Goal: Task Accomplishment & Management: Complete application form

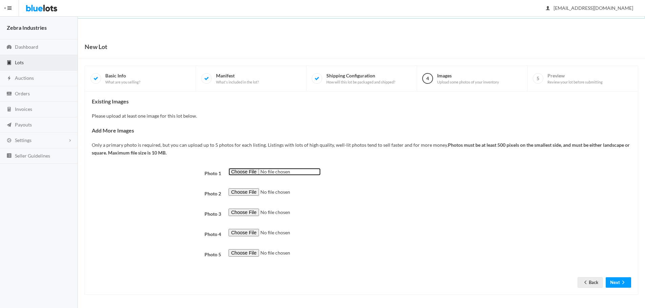
click at [247, 172] on input "file" at bounding box center [274, 172] width 92 height 8
type input "C:\fakepath\opibund50ct.jpeg"
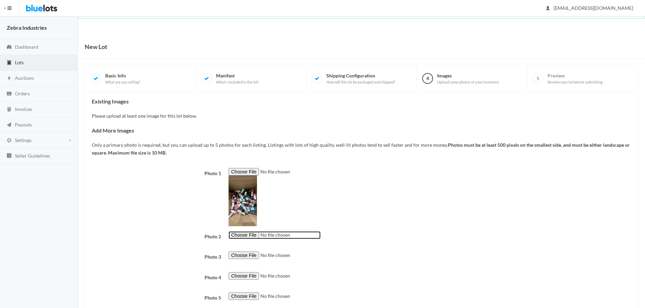
click at [243, 234] on input "file" at bounding box center [274, 236] width 92 height 8
type input "C:\fakepath\opibundle50ctpolish.jpeg"
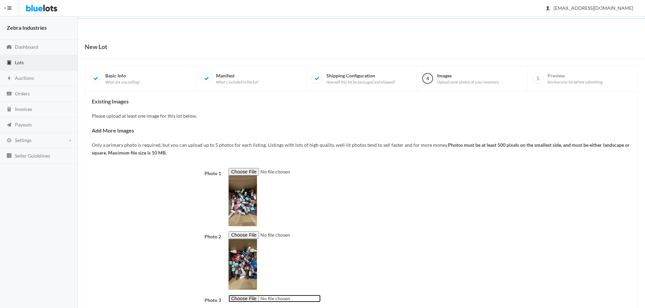
click at [249, 300] on input "file" at bounding box center [274, 299] width 92 height 8
type input "C:\fakepath\opipolish50ct.jpeg"
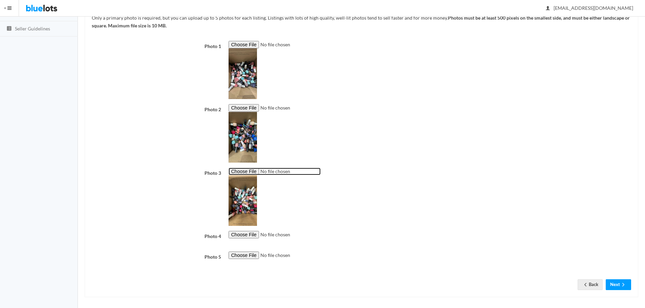
scroll to position [130, 0]
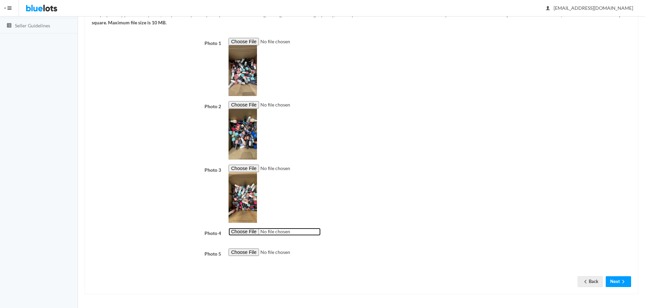
click at [258, 231] on input "file" at bounding box center [274, 232] width 92 height 8
click at [619, 283] on button "Next" at bounding box center [618, 282] width 25 height 10
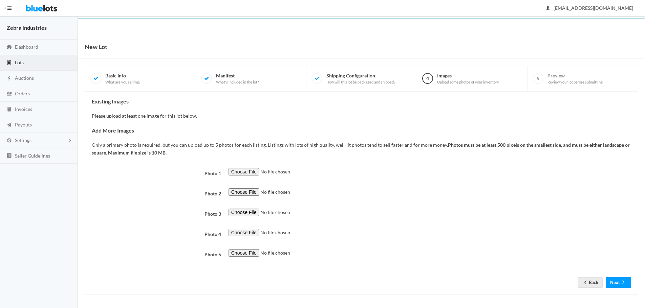
scroll to position [1, 0]
click at [36, 47] on span "Dashboard" at bounding box center [26, 46] width 23 height 6
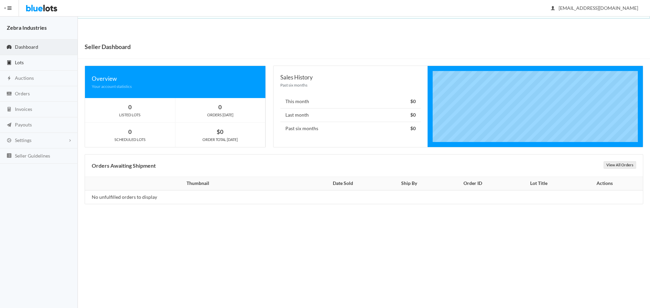
click at [42, 57] on link "Lots" at bounding box center [39, 63] width 78 height 16
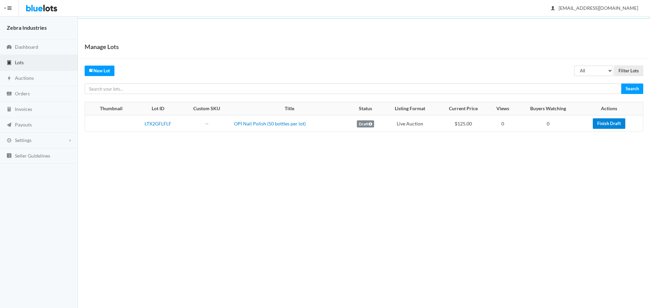
click at [609, 122] on link "Finish Draft" at bounding box center [609, 123] width 32 height 10
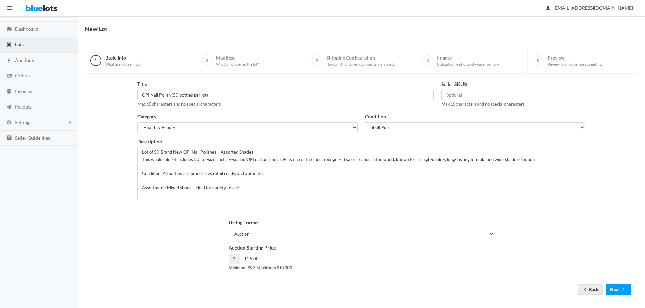
scroll to position [26, 0]
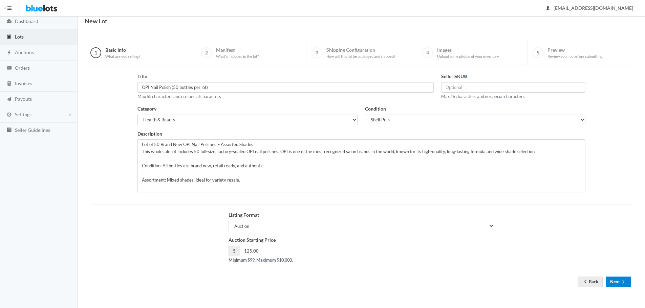
click at [619, 283] on button "Next" at bounding box center [618, 282] width 25 height 10
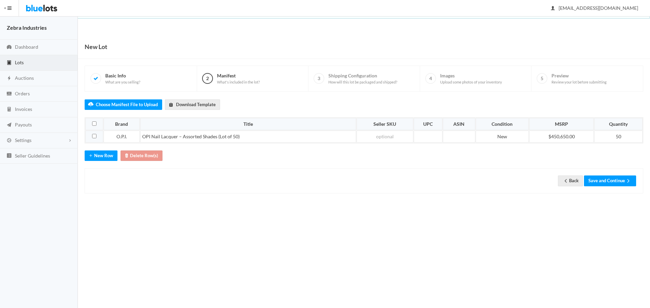
click at [91, 135] on td at bounding box center [94, 137] width 18 height 12
click at [94, 136] on input "checkbox" at bounding box center [94, 136] width 4 height 4
checkbox input "true"
click at [558, 140] on td "$450,650.00" at bounding box center [561, 137] width 65 height 12
drag, startPoint x: 580, startPoint y: 136, endPoint x: 540, endPoint y: 136, distance: 39.9
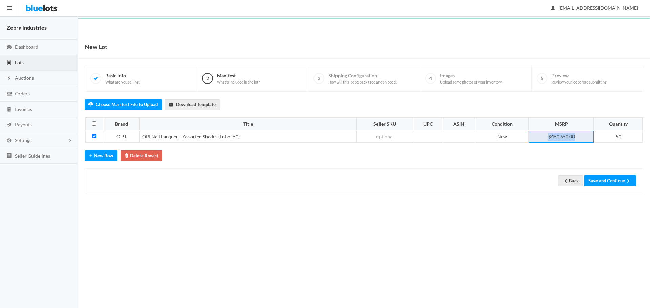
click at [540, 136] on td "$450,650.00" at bounding box center [561, 137] width 65 height 12
click at [606, 130] on th "Quantity" at bounding box center [617, 124] width 51 height 12
click at [569, 138] on td "525" at bounding box center [572, 137] width 39 height 12
click at [571, 136] on td "525" at bounding box center [572, 137] width 39 height 12
click at [564, 135] on td "525" at bounding box center [572, 137] width 39 height 12
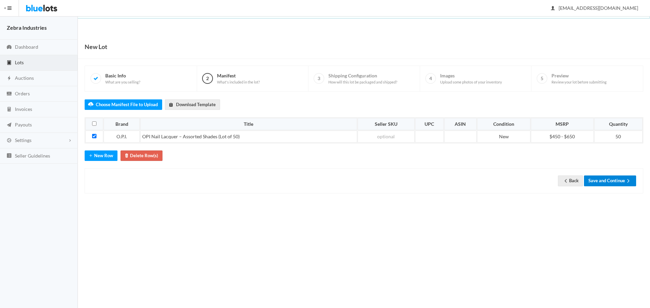
click at [619, 182] on button "Save and Continue" at bounding box center [610, 181] width 52 height 10
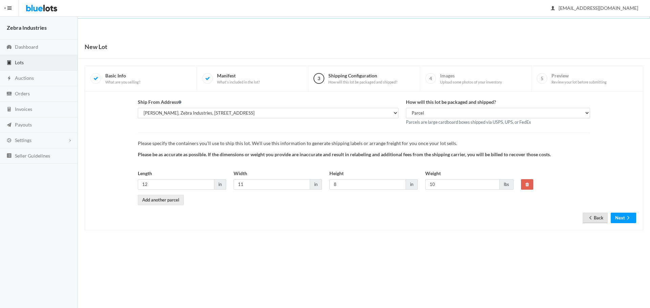
click at [594, 217] on link "Back" at bounding box center [595, 218] width 25 height 10
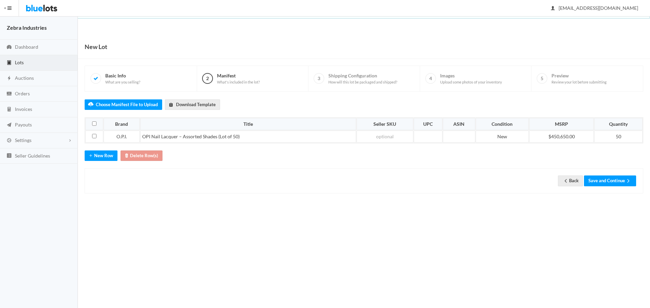
click at [576, 145] on div "Choose Manifest File to Upload Download Template Brand Title Seller SKU UPC ASI…" at bounding box center [364, 143] width 559 height 102
click at [568, 134] on td "$450,650.00" at bounding box center [561, 137] width 65 height 12
drag, startPoint x: 581, startPoint y: 136, endPoint x: 535, endPoint y: 136, distance: 46.0
click at [535, 136] on td "$450,650.00" at bounding box center [561, 137] width 65 height 12
click at [624, 181] on button "Save and Continue" at bounding box center [610, 181] width 52 height 10
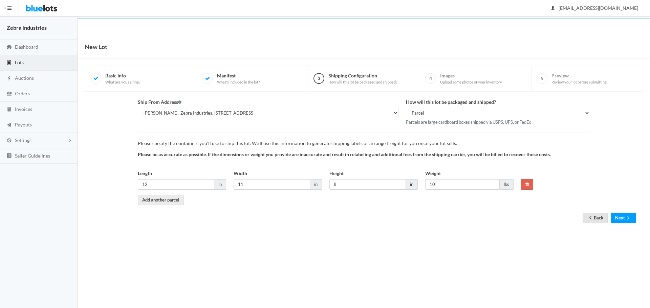
click at [588, 221] on ion-icon "arrow back" at bounding box center [590, 218] width 7 height 6
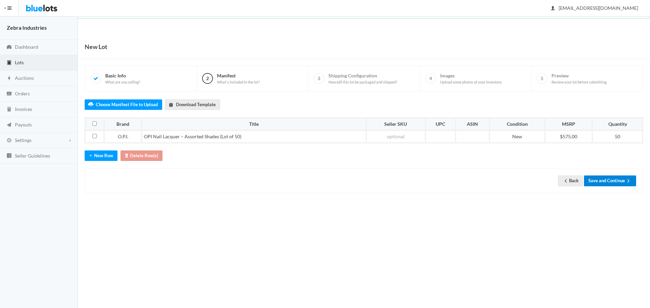
click at [613, 176] on button "Save and Continue" at bounding box center [610, 181] width 52 height 10
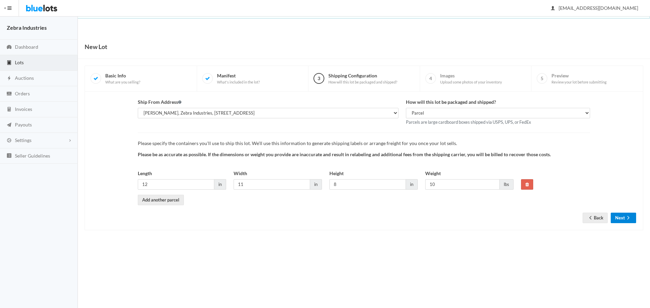
click at [623, 216] on button "Next" at bounding box center [623, 218] width 25 height 10
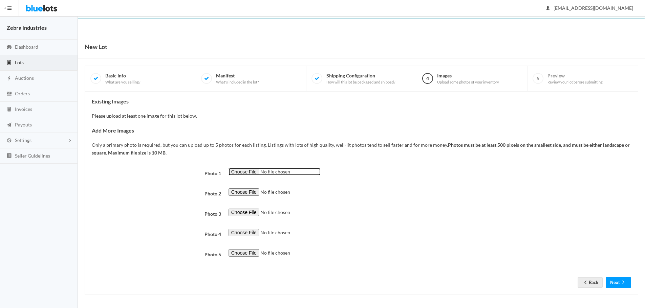
click at [249, 170] on input "file" at bounding box center [274, 172] width 92 height 8
type input "C:\fakepath\opibundle50ctpolish.jpeg"
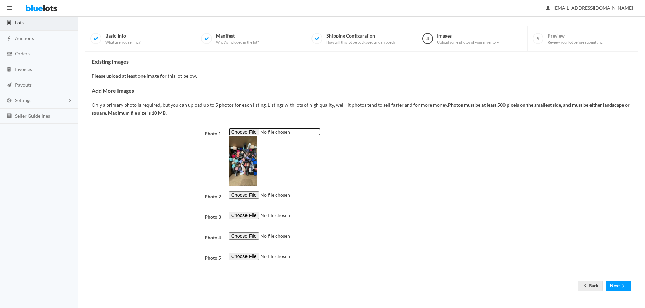
scroll to position [44, 0]
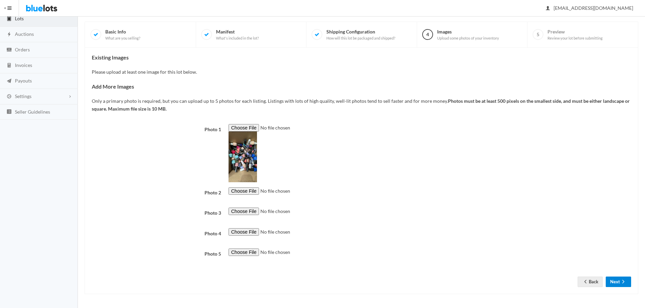
click at [617, 281] on button "Next" at bounding box center [618, 282] width 25 height 10
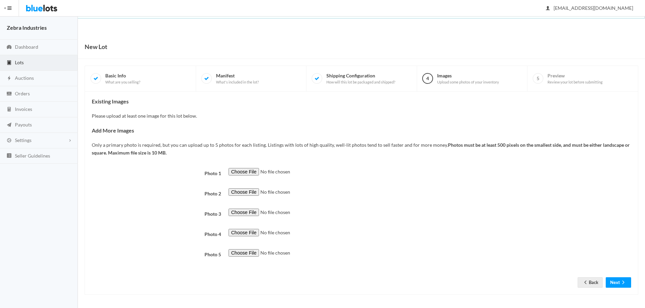
scroll to position [1, 0]
click at [244, 170] on input "file" at bounding box center [274, 172] width 92 height 8
type input "C:\fakepath\opi lot 50.jpg"
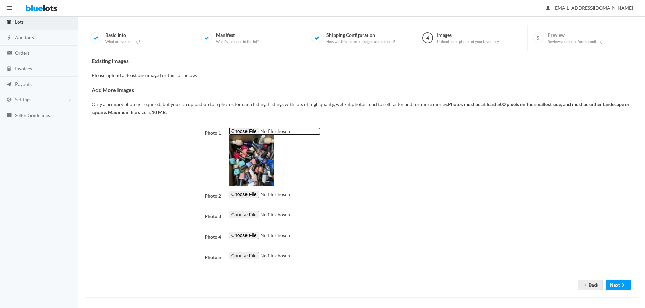
scroll to position [44, 0]
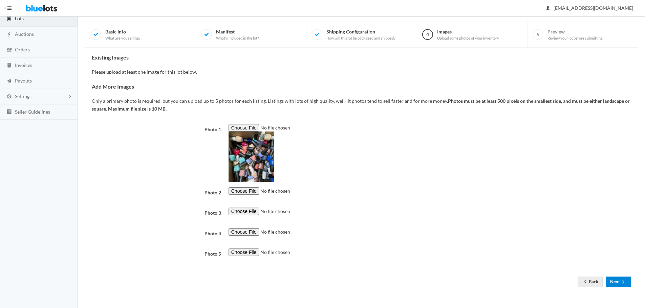
click at [625, 279] on icon "arrow forward" at bounding box center [623, 281] width 7 height 5
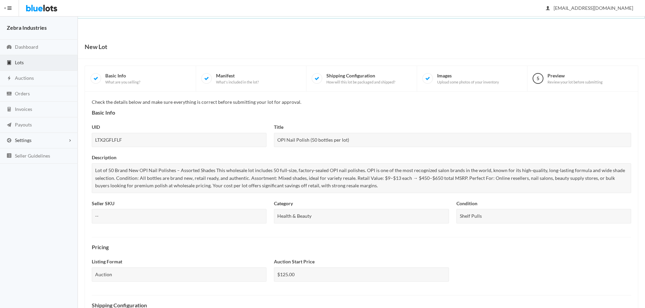
click at [48, 139] on link "Settings" at bounding box center [39, 141] width 78 height 16
click at [34, 165] on span "Addresses" at bounding box center [26, 167] width 22 height 6
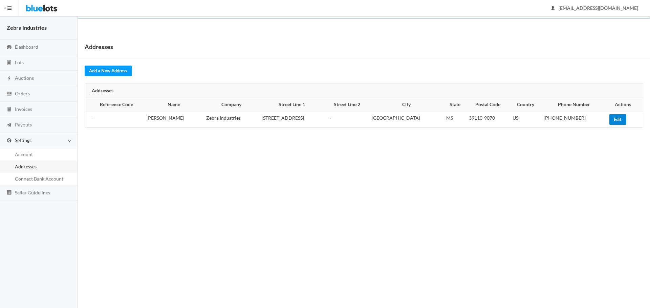
click at [611, 114] on link "Edit" at bounding box center [617, 119] width 17 height 10
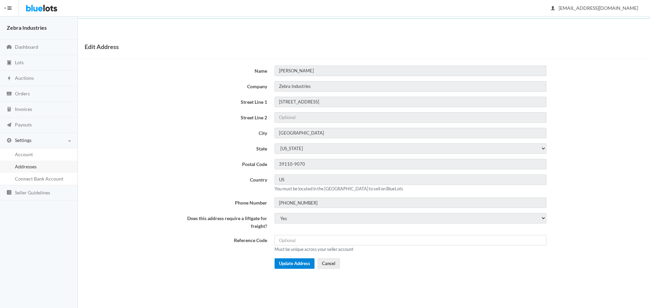
click at [294, 267] on button "Update Address" at bounding box center [295, 264] width 40 height 10
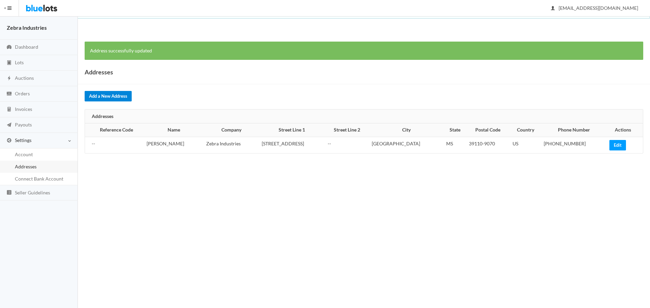
click at [118, 95] on link "Add a New Address" at bounding box center [108, 96] width 47 height 10
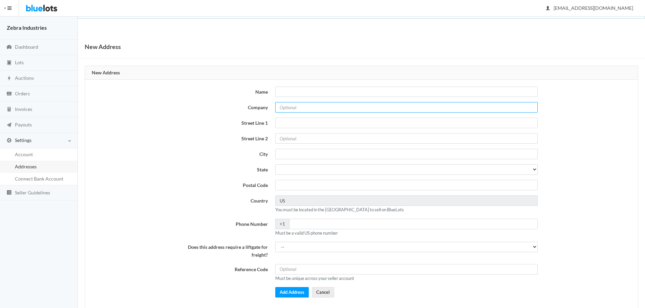
click at [309, 105] on input "Company" at bounding box center [406, 107] width 262 height 10
type input "Zebra Industries"
type input "Cynthia Garland"
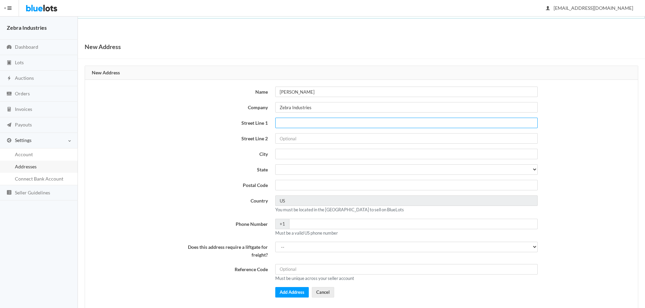
type input "[STREET_ADDRESS]"
type input "MADISON"
select select "MS"
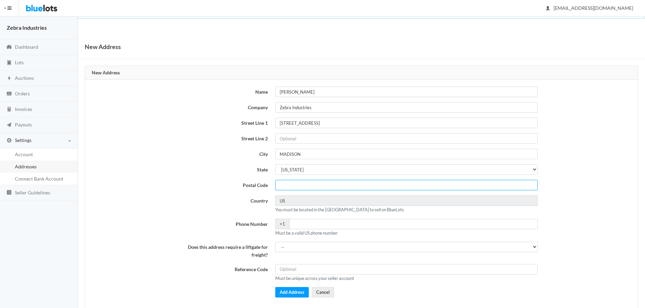
type input "39110"
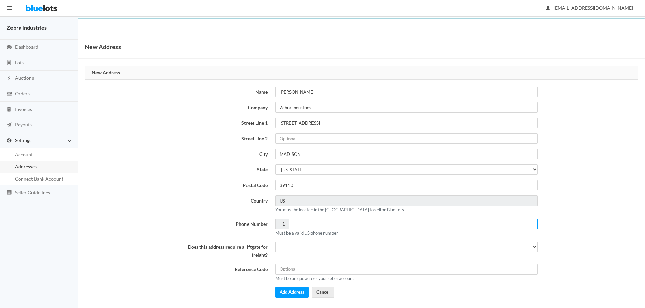
type input "6013075008"
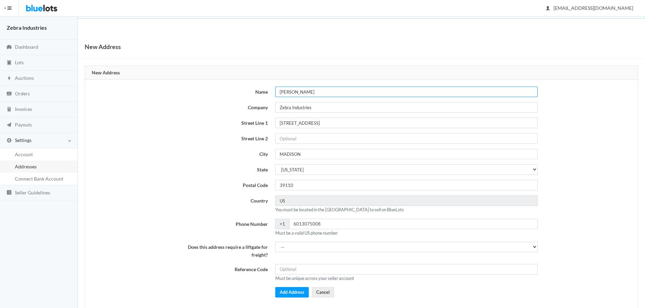
drag, startPoint x: 323, startPoint y: 96, endPoint x: 265, endPoint y: 94, distance: 57.6
click at [265, 94] on div "Name Cynthia Garland" at bounding box center [361, 92] width 359 height 10
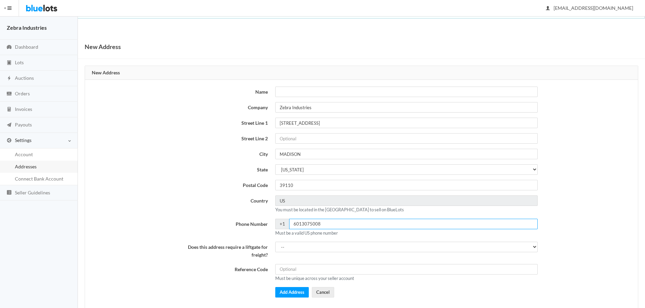
drag, startPoint x: 323, startPoint y: 224, endPoint x: 271, endPoint y: 228, distance: 52.0
click at [271, 228] on div "Phone Number +1 6013075008 Must be a valid US phone number" at bounding box center [361, 228] width 359 height 18
type input "5217704"
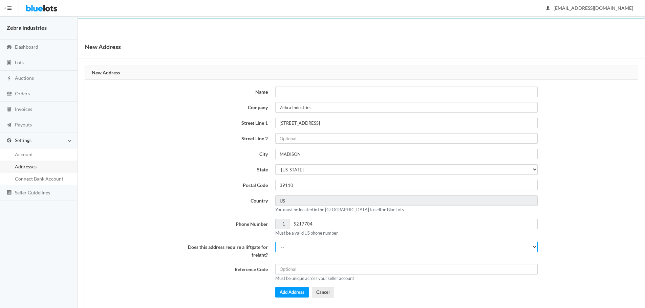
click at [291, 247] on select "-- Yes No" at bounding box center [406, 247] width 262 height 10
select select "1"
click at [275, 242] on select "-- Yes No" at bounding box center [406, 247] width 262 height 10
click at [289, 294] on button "Add Address" at bounding box center [292, 292] width 34 height 10
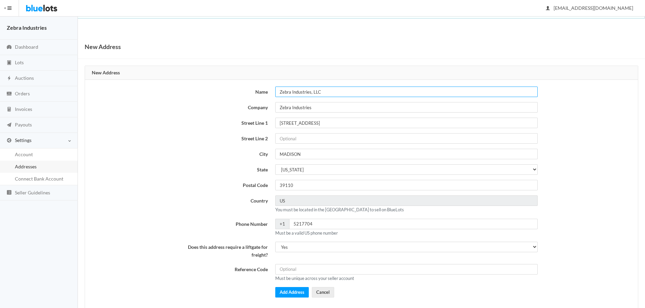
type input "Zebra Industries, LLC"
click at [293, 293] on button "Add Address" at bounding box center [292, 292] width 34 height 10
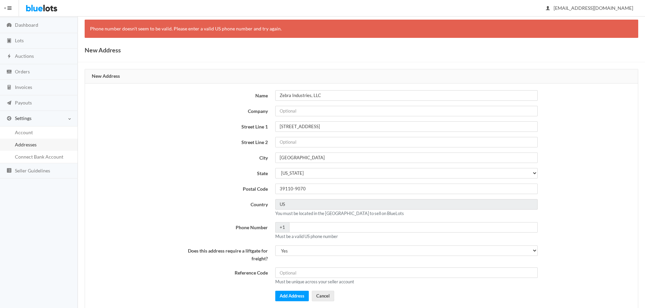
scroll to position [34, 0]
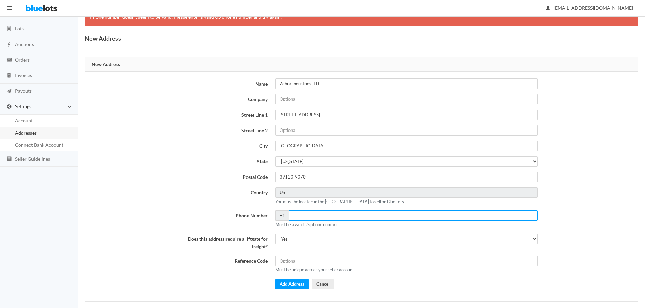
click at [304, 216] on input "Phone Number" at bounding box center [413, 216] width 248 height 10
type input "6015217704"
click at [287, 277] on div "Name Zebra Industries, LLC Company Street Line 1 [STREET_ADDRESS] Street Line 2…" at bounding box center [361, 187] width 359 height 216
click at [286, 282] on button "Add Address" at bounding box center [292, 284] width 34 height 10
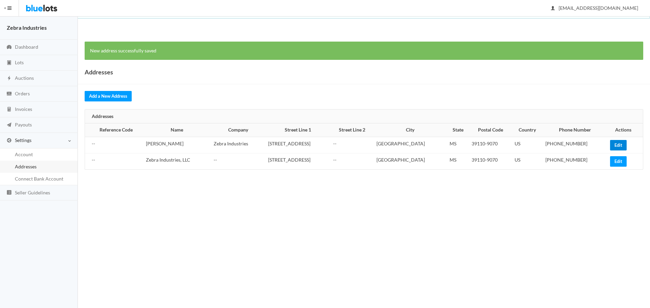
click at [611, 145] on link "Edit" at bounding box center [618, 145] width 17 height 10
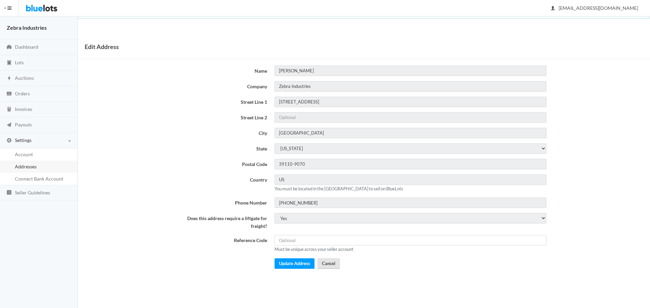
click at [328, 263] on link "Cancel" at bounding box center [329, 264] width 22 height 10
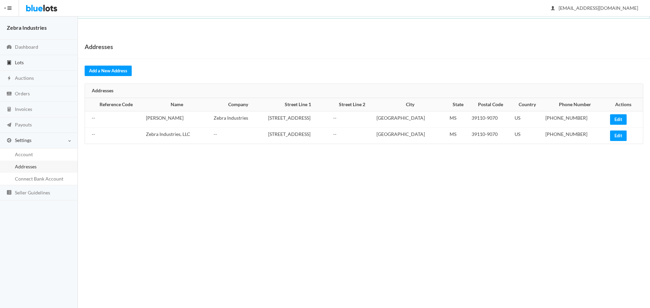
click at [34, 61] on link "Lots" at bounding box center [39, 63] width 78 height 16
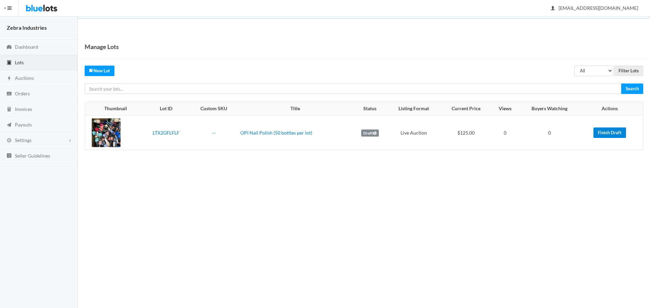
click at [608, 134] on link "Finish Draft" at bounding box center [609, 133] width 32 height 10
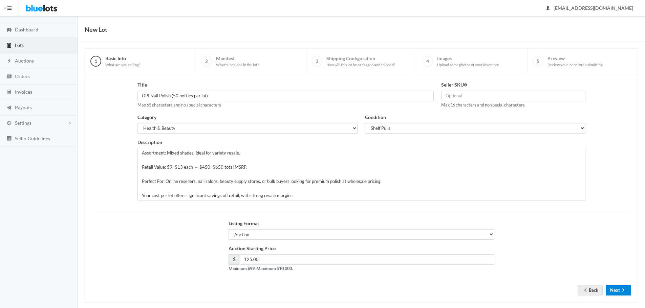
scroll to position [26, 0]
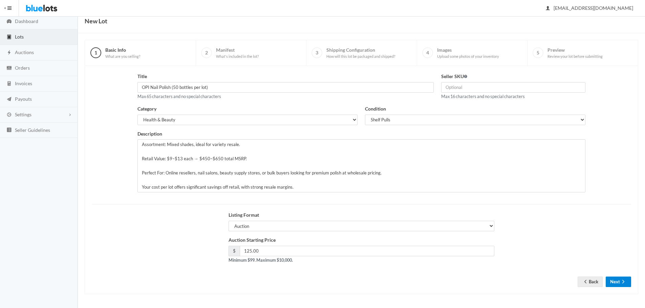
click at [626, 281] on icon "arrow forward" at bounding box center [623, 281] width 7 height 5
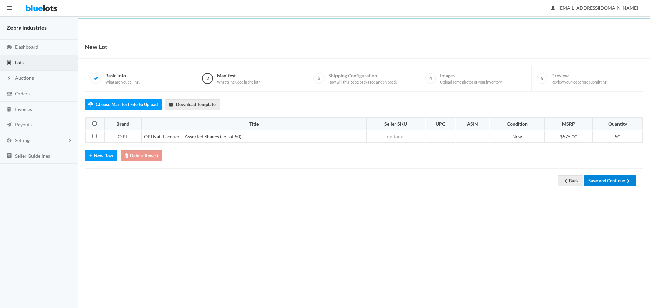
click at [619, 182] on button "Save and Continue" at bounding box center [610, 181] width 52 height 10
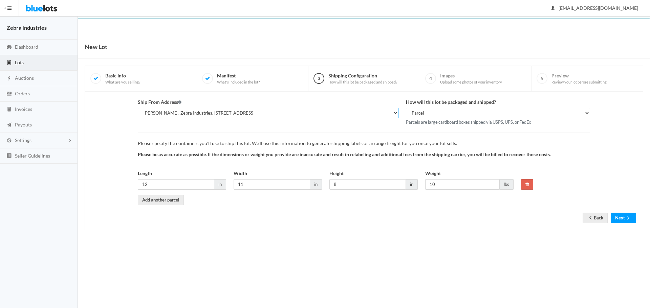
click at [345, 113] on select "Cynthia Garland, Zebra Industries, 137 Chapel Ln, Madison, MS, 39110-9070 Zebra…" at bounding box center [268, 113] width 261 height 10
select select "25496"
click at [138, 108] on select "Cynthia Garland, Zebra Industries, 137 Chapel Ln, Madison, MS, 39110-9070 Zebra…" at bounding box center [268, 113] width 261 height 10
click at [630, 218] on icon "arrow forward" at bounding box center [628, 217] width 7 height 5
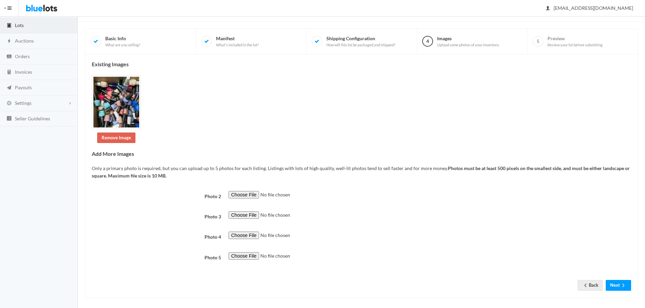
scroll to position [41, 0]
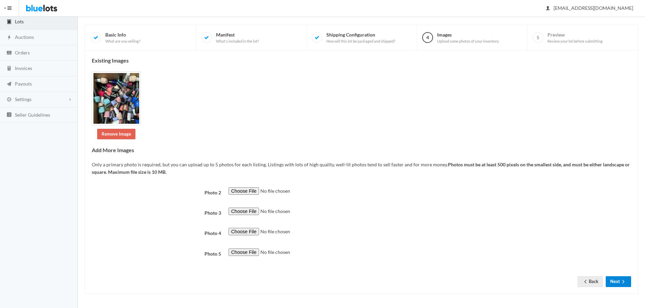
click at [622, 281] on icon "arrow forward" at bounding box center [623, 281] width 7 height 5
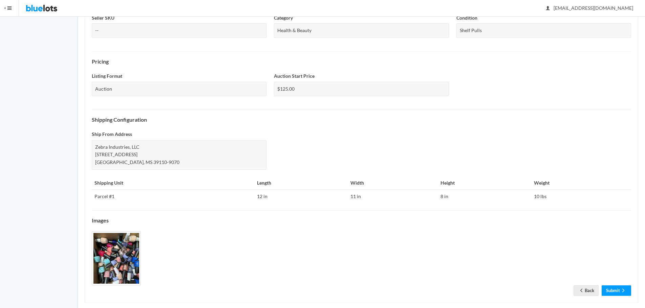
scroll to position [195, 0]
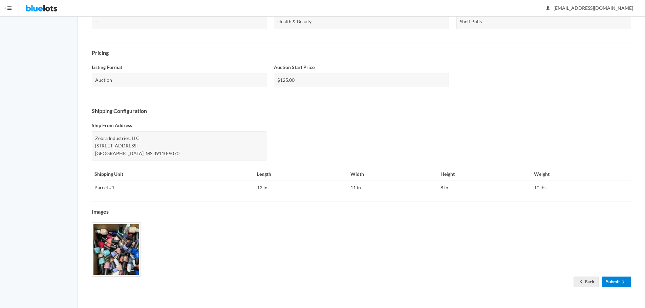
click at [613, 283] on link "Submit" at bounding box center [616, 282] width 29 height 10
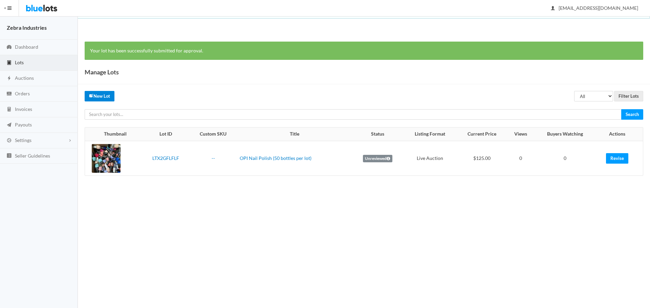
click at [94, 93] on link "New Lot" at bounding box center [100, 96] width 30 height 10
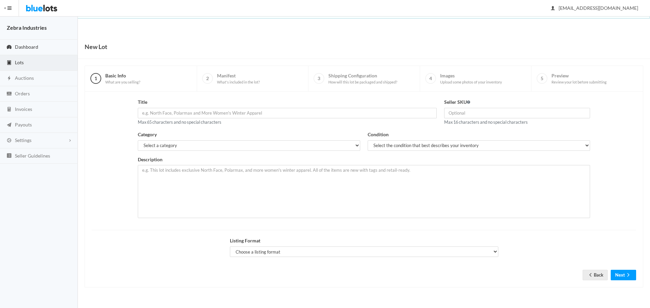
click at [31, 49] on span "Dashboard" at bounding box center [26, 47] width 23 height 6
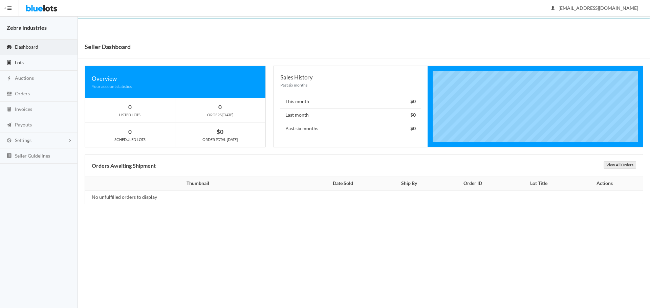
click at [30, 64] on link "Lots" at bounding box center [39, 63] width 78 height 16
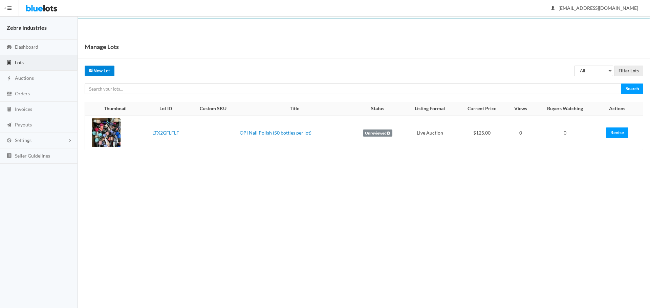
click at [101, 71] on link "New Lot" at bounding box center [100, 71] width 30 height 10
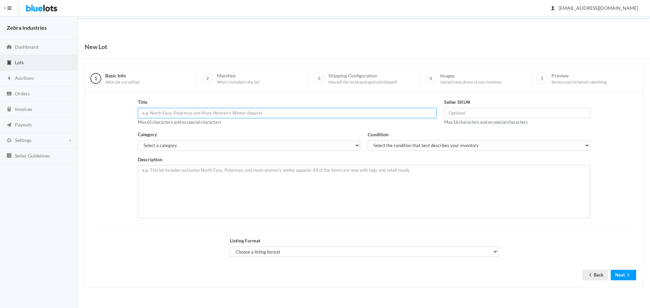
click at [159, 112] on input "text" at bounding box center [287, 113] width 299 height 10
drag, startPoint x: 158, startPoint y: 112, endPoint x: 149, endPoint y: 114, distance: 10.1
click at [149, 114] on input "text" at bounding box center [287, 113] width 299 height 10
type input "OPI Nail Polish (50 bottles per lot)"
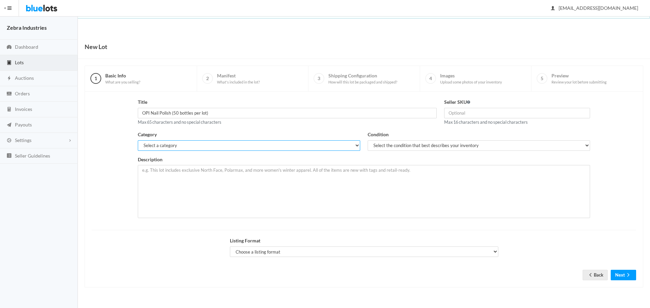
click at [284, 143] on select "Select a category Electronics Clothing, Shoes & Accessories Appliances Home & G…" at bounding box center [249, 145] width 222 height 10
select select "7"
click at [138, 140] on select "Select a category Electronics Clothing, Shoes & Accessories Appliances Home & G…" at bounding box center [249, 145] width 222 height 10
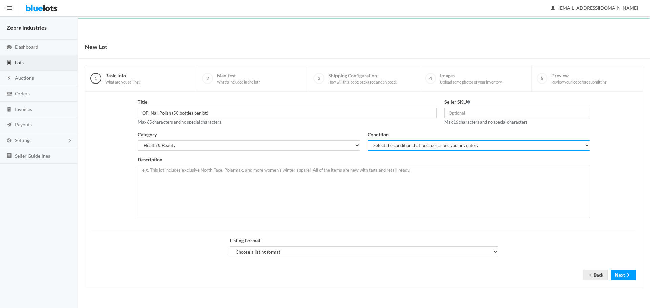
click at [471, 142] on select "Select the condition that best describes your inventory Brand New Shelf Pulls C…" at bounding box center [479, 145] width 222 height 10
select select "2"
click at [368, 140] on select "Select the condition that best describes your inventory Brand New Shelf Pulls C…" at bounding box center [479, 145] width 222 height 10
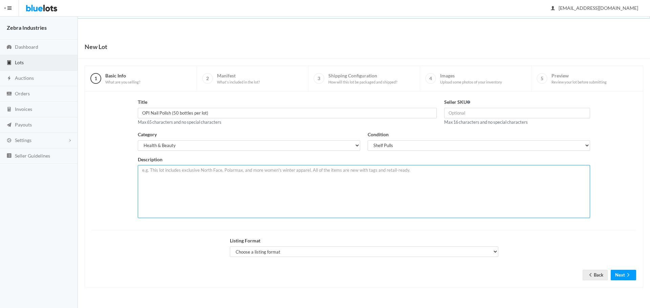
click at [157, 179] on textarea at bounding box center [364, 191] width 452 height 53
drag, startPoint x: 156, startPoint y: 172, endPoint x: 149, endPoint y: 190, distance: 19.1
click at [149, 190] on textarea at bounding box center [364, 191] width 452 height 53
click at [155, 172] on textarea at bounding box center [364, 191] width 452 height 53
paste textarea "Lot of 50 Brand New OPI Nail Polishes – Assorted Shades This wholesale lot incl…"
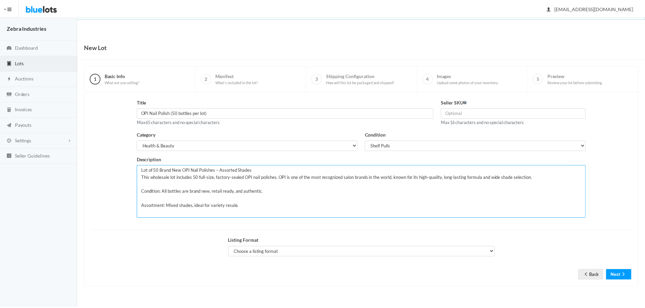
scroll to position [34, 0]
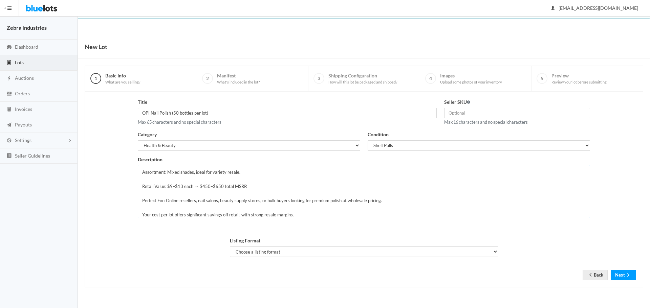
type textarea "Lot of 50 Brand New OPI Nail Polishes – Assorted Shades This wholesale lot incl…"
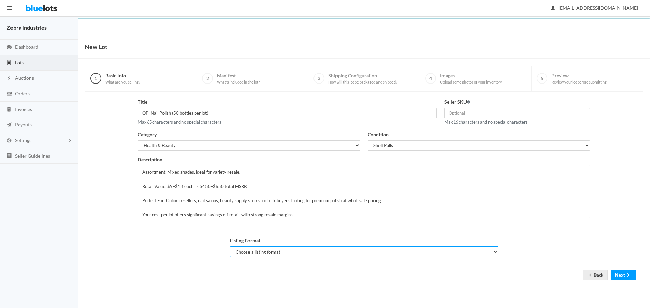
click at [392, 253] on select "Choose a listing format Auction Buy Now" at bounding box center [364, 252] width 268 height 10
select select "false"
click at [230, 247] on select "Choose a listing format Auction Buy Now" at bounding box center [364, 252] width 268 height 10
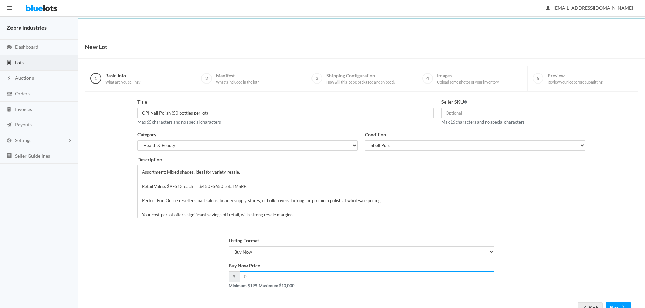
click at [353, 277] on input "number" at bounding box center [367, 277] width 255 height 10
type input "199"
click at [569, 265] on div "Buy Now Price $ 199 Minimum $199. Maximum $10,000." at bounding box center [361, 278] width 547 height 32
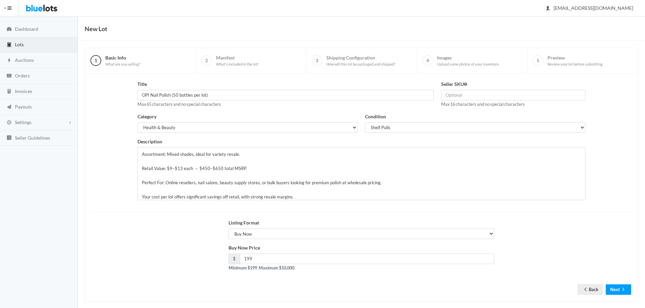
scroll to position [26, 0]
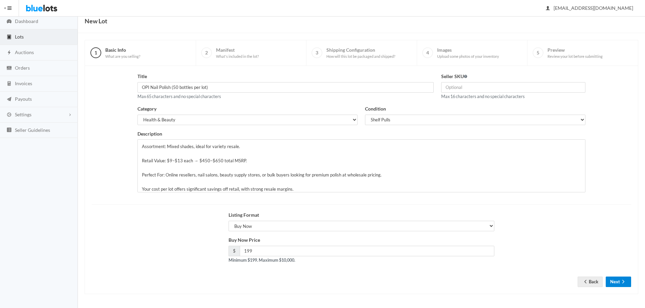
click at [617, 283] on button "Next" at bounding box center [618, 282] width 25 height 10
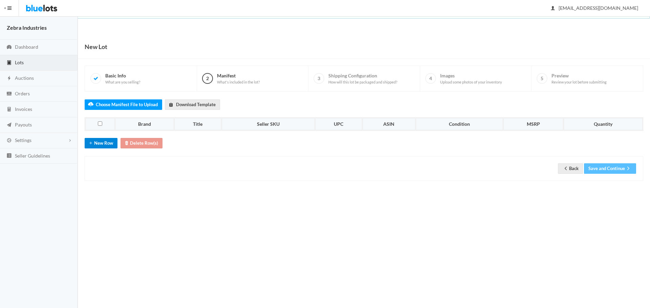
click at [106, 146] on button "New Row" at bounding box center [101, 143] width 33 height 10
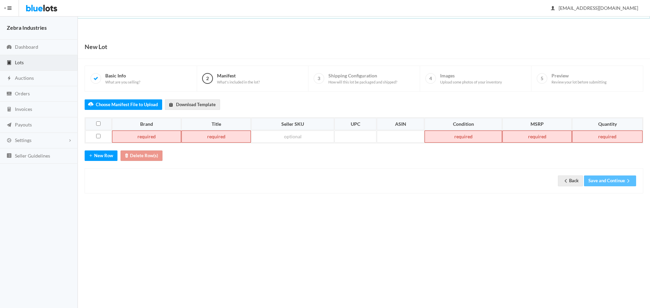
click at [136, 138] on td at bounding box center [146, 137] width 69 height 12
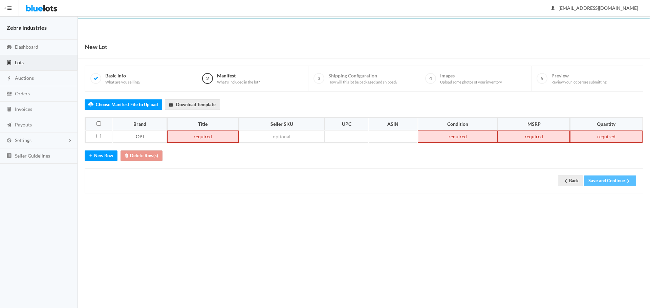
paste td
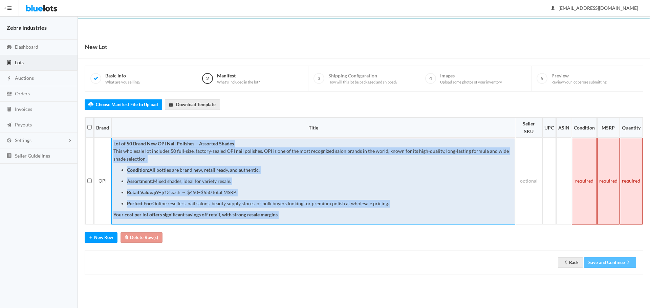
drag, startPoint x: 303, startPoint y: 215, endPoint x: 111, endPoint y: 139, distance: 206.1
click at [111, 139] on td "Lot of 50 Brand New OPI Nail Polishes – Assorted Shades This wholesale lot incl…" at bounding box center [313, 181] width 404 height 87
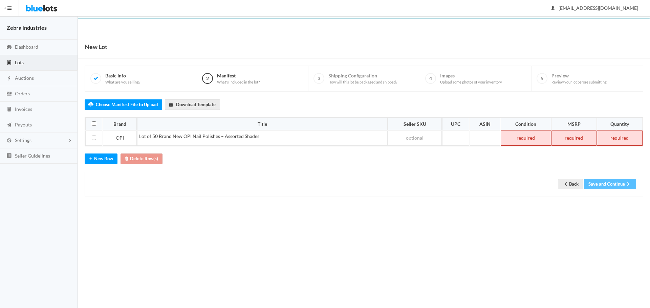
click at [522, 138] on td at bounding box center [526, 138] width 50 height 15
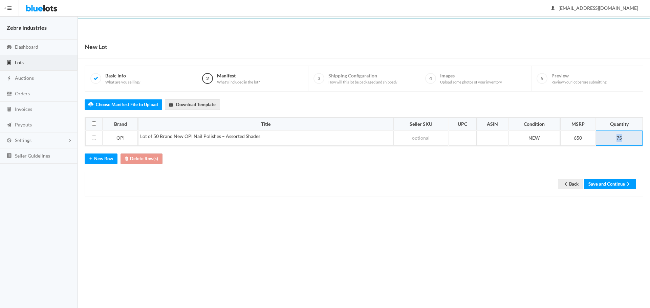
drag, startPoint x: 625, startPoint y: 139, endPoint x: 606, endPoint y: 141, distance: 19.1
click at [606, 141] on td "75" at bounding box center [619, 138] width 47 height 15
click at [623, 181] on button "Save and Continue" at bounding box center [610, 184] width 52 height 10
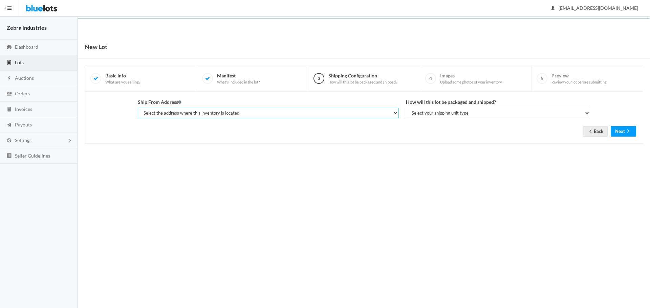
drag, startPoint x: 344, startPoint y: 111, endPoint x: 323, endPoint y: 117, distance: 21.4
click at [344, 111] on select "Select the address where this inventory is located [PERSON_NAME], Zebra Industr…" at bounding box center [268, 113] width 261 height 10
select select "25496"
click at [138, 108] on select "Select the address where this inventory is located [PERSON_NAME], Zebra Industr…" at bounding box center [268, 113] width 261 height 10
click at [452, 104] on label "How will this lot be packaged and shipped?" at bounding box center [451, 103] width 90 height 8
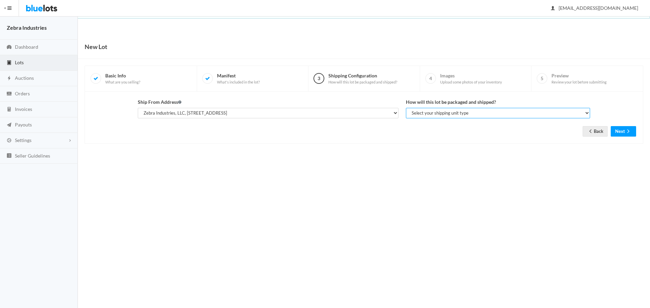
click at [449, 113] on select "Select your shipping unit type Parcel Pallet Truckload" at bounding box center [498, 113] width 184 height 10
select select "parcel"
click at [406, 108] on select "Select your shipping unit type Parcel Pallet Truckload" at bounding box center [498, 113] width 184 height 10
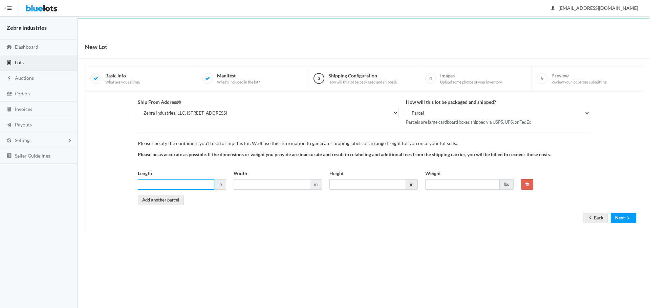
click at [157, 188] on input "Length" at bounding box center [176, 184] width 77 height 10
type input "12"
type input "11"
type input "8"
click at [476, 186] on input "Weight" at bounding box center [462, 184] width 74 height 10
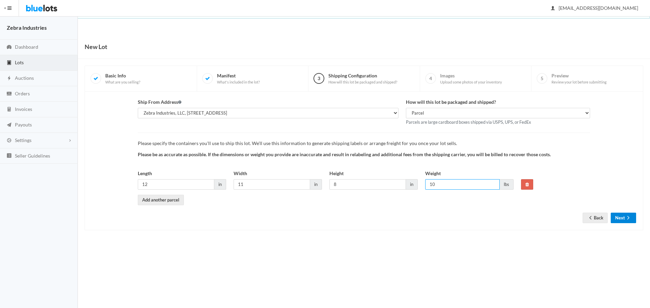
type input "10"
click at [628, 215] on button "Next" at bounding box center [623, 218] width 25 height 10
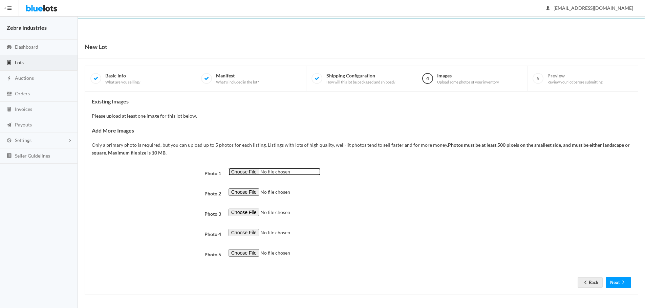
click at [241, 173] on input "file" at bounding box center [274, 172] width 92 height 8
type input "C:\fakepath\IMG_1117.JPEG"
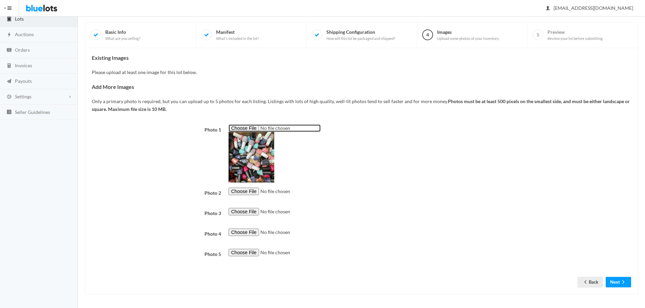
scroll to position [44, 0]
click at [623, 283] on icon "arrow forward" at bounding box center [623, 281] width 2 height 3
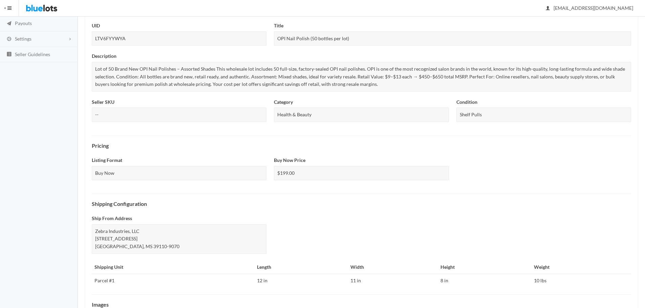
scroll to position [195, 0]
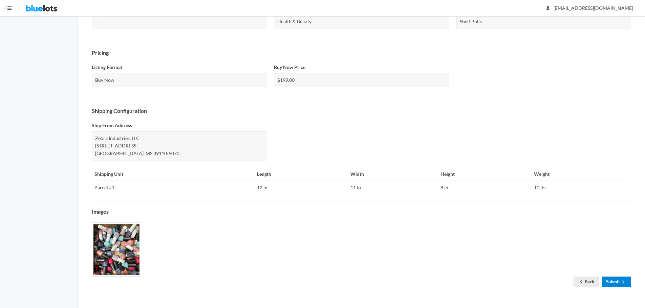
click at [620, 280] on icon "arrow forward" at bounding box center [623, 281] width 7 height 5
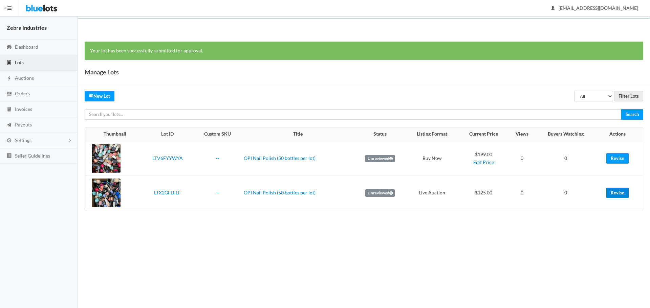
click at [618, 191] on link "Revise" at bounding box center [617, 193] width 22 height 10
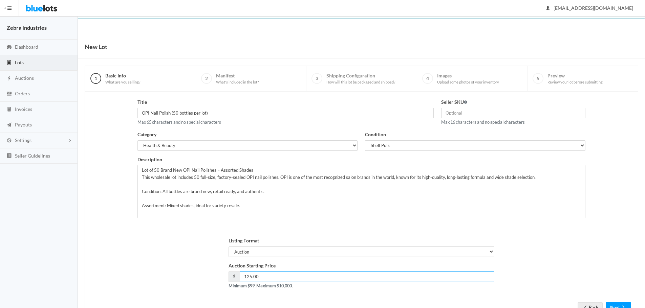
drag, startPoint x: 264, startPoint y: 276, endPoint x: 182, endPoint y: 282, distance: 82.2
click at [183, 282] on div "Auction Starting Price $ 125.00 Minimum $99. Maximum $10,000." at bounding box center [361, 278] width 547 height 32
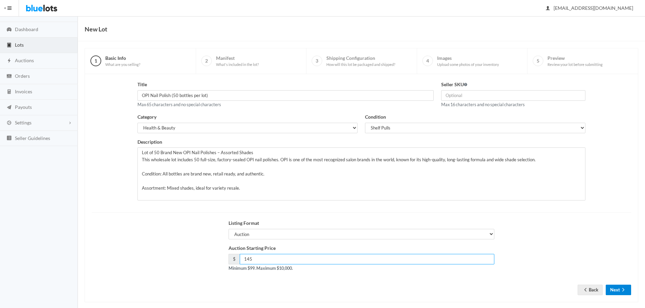
scroll to position [26, 0]
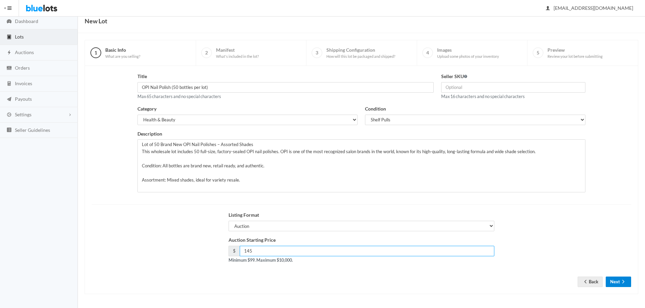
type input "145"
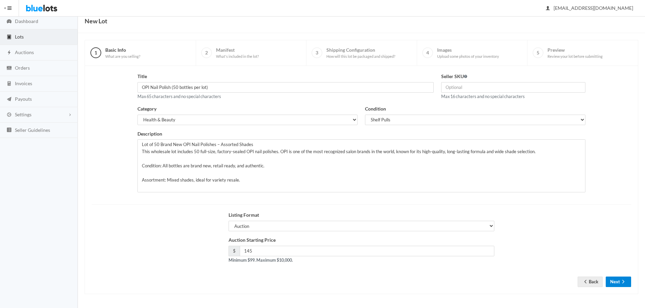
click at [613, 279] on button "Next" at bounding box center [618, 282] width 25 height 10
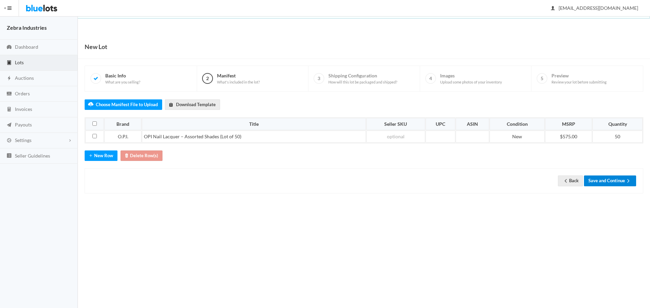
click at [613, 181] on button "Save and Continue" at bounding box center [610, 181] width 52 height 10
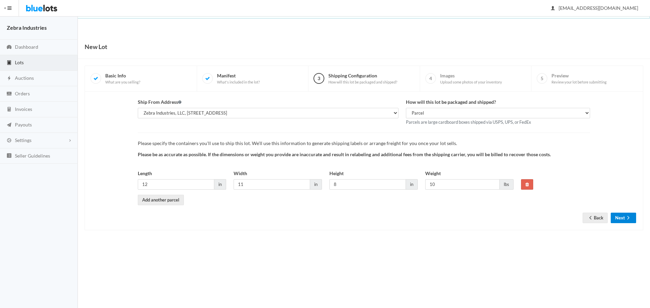
click at [622, 220] on button "Next" at bounding box center [623, 218] width 25 height 10
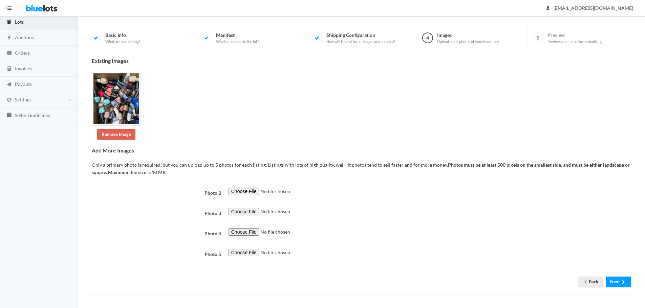
scroll to position [41, 0]
click at [621, 283] on icon "arrow forward" at bounding box center [623, 281] width 7 height 5
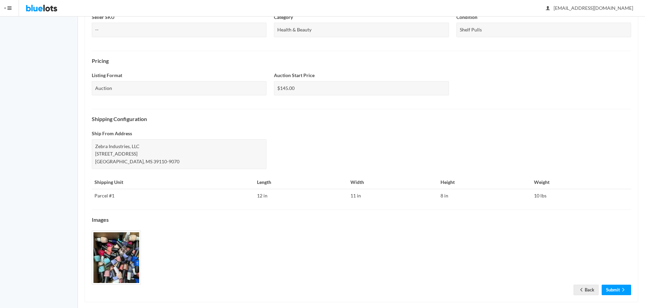
scroll to position [195, 0]
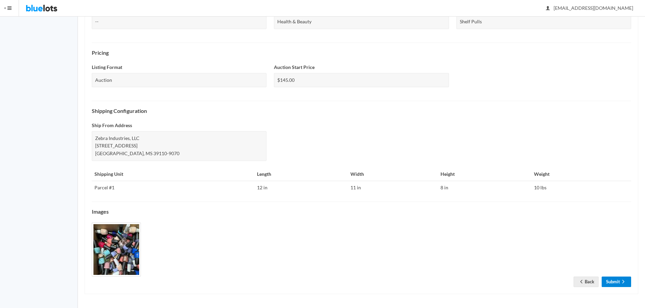
click at [621, 282] on icon "arrow forward" at bounding box center [623, 281] width 7 height 5
